Goal: Transaction & Acquisition: Purchase product/service

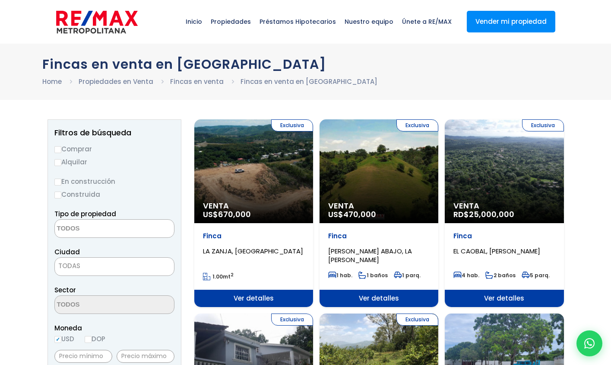
select select
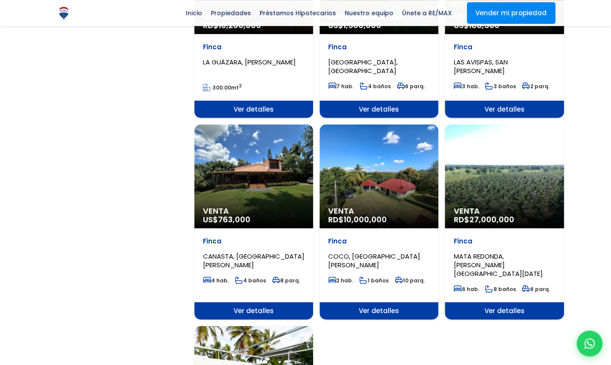
scroll to position [783, 0]
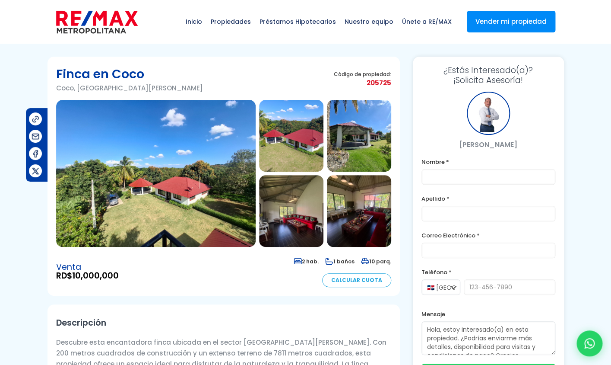
click at [162, 195] on img at bounding box center [156, 173] width 200 height 147
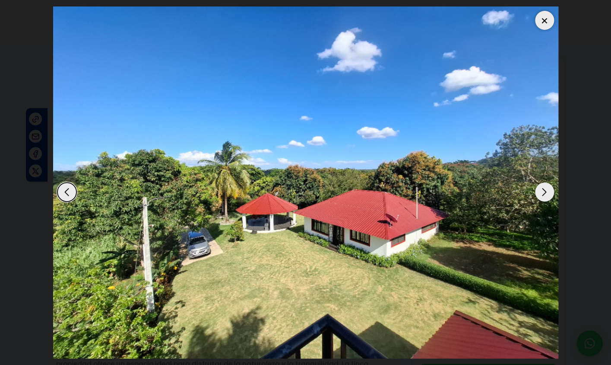
click at [542, 182] on div "Next slide" at bounding box center [544, 191] width 19 height 19
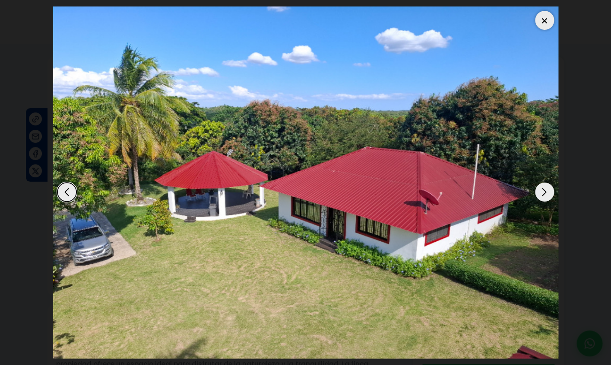
click at [542, 182] on div "Next slide" at bounding box center [544, 191] width 19 height 19
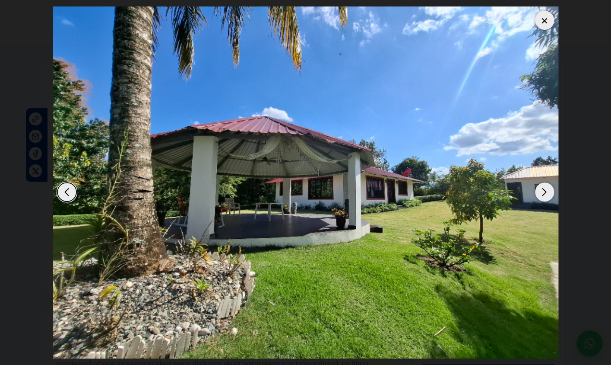
click at [542, 182] on div "Next slide" at bounding box center [544, 191] width 19 height 19
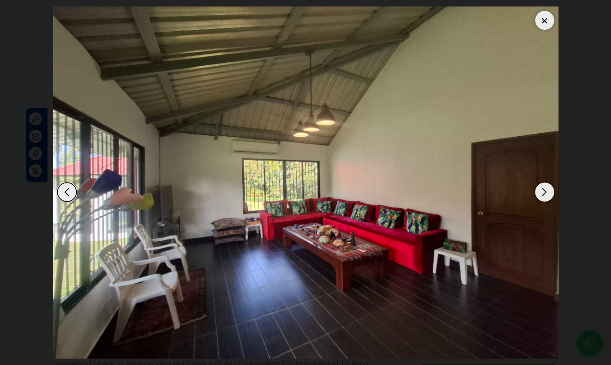
click at [542, 182] on div "Next slide" at bounding box center [544, 191] width 19 height 19
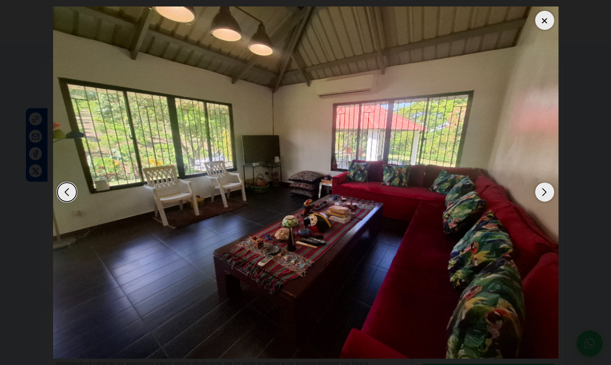
click at [542, 182] on div "Next slide" at bounding box center [544, 191] width 19 height 19
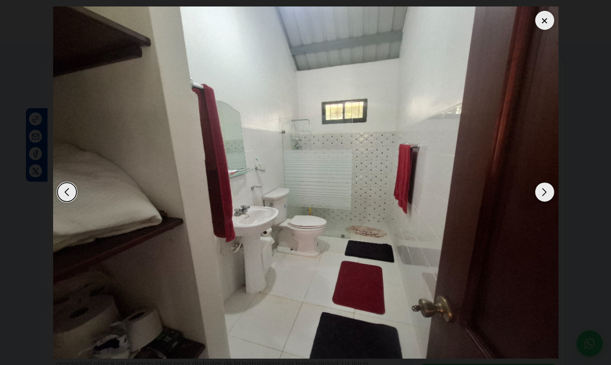
click at [542, 182] on div "Next slide" at bounding box center [544, 191] width 19 height 19
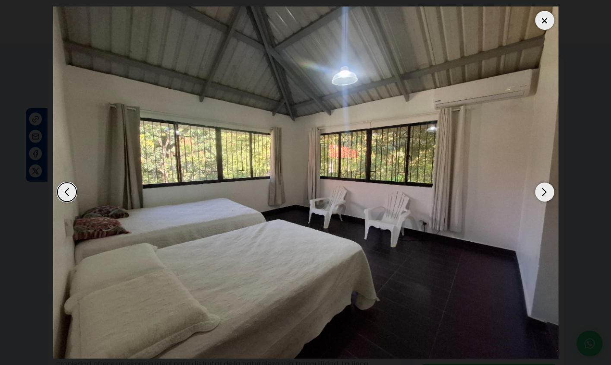
click at [542, 182] on div "Next slide" at bounding box center [544, 191] width 19 height 19
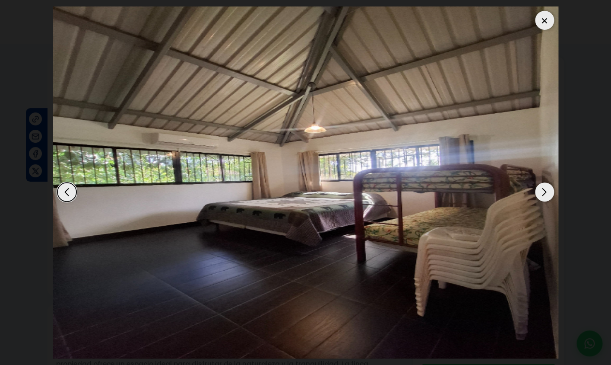
click at [542, 182] on div "Next slide" at bounding box center [544, 191] width 19 height 19
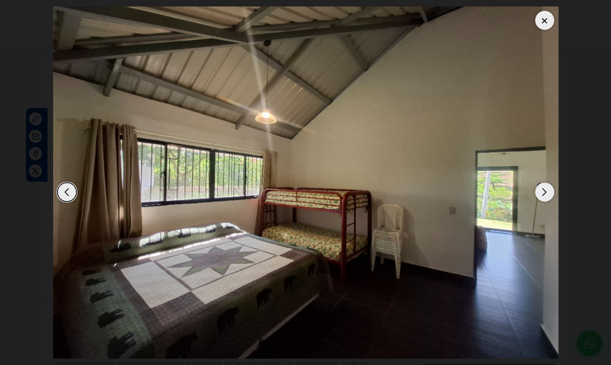
click at [542, 182] on div "Next slide" at bounding box center [544, 191] width 19 height 19
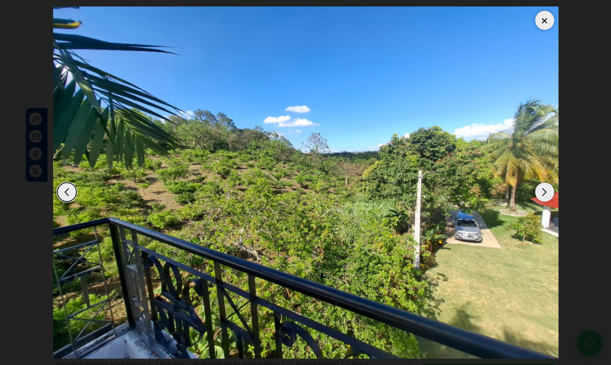
click at [542, 182] on div "Next slide" at bounding box center [544, 191] width 19 height 19
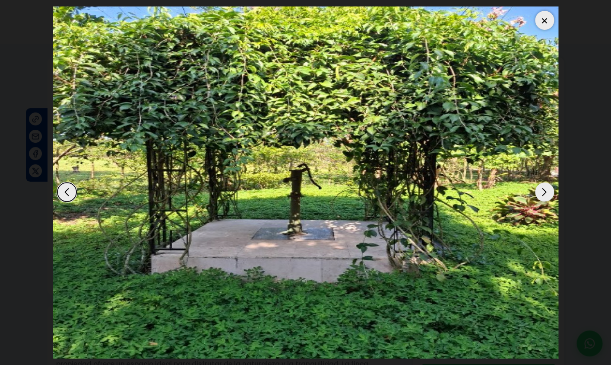
click at [542, 182] on div "Next slide" at bounding box center [544, 191] width 19 height 19
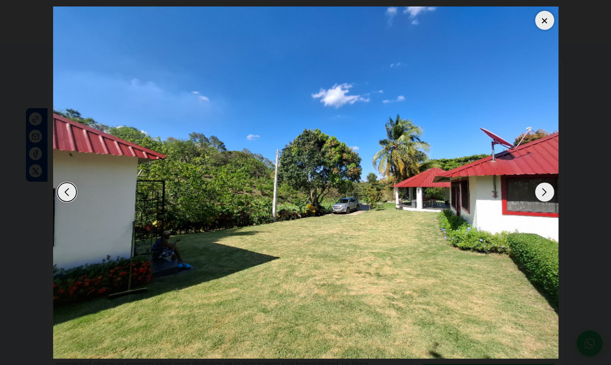
click at [542, 182] on div "Next slide" at bounding box center [544, 191] width 19 height 19
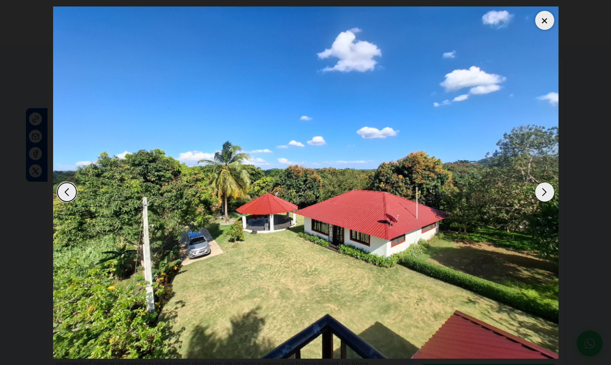
click at [544, 14] on div at bounding box center [544, 20] width 19 height 19
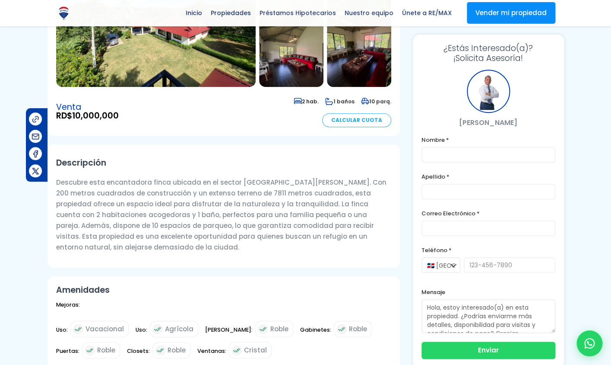
scroll to position [161, 0]
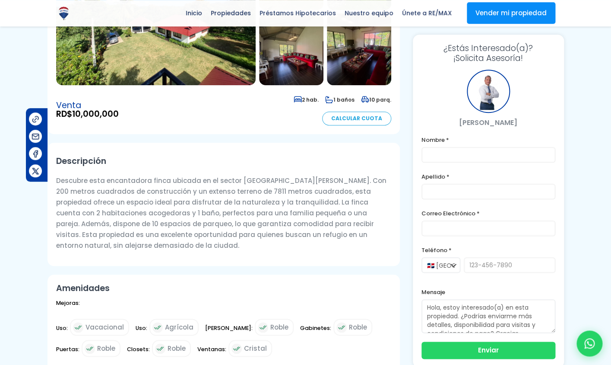
click at [168, 290] on h2 "Amenidades" at bounding box center [223, 288] width 335 height 10
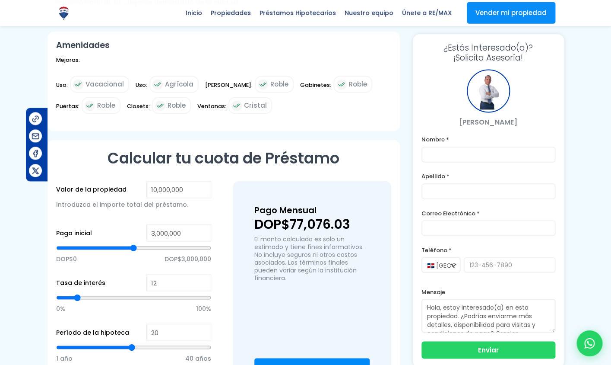
scroll to position [403, 0]
